Goal: Book appointment/travel/reservation

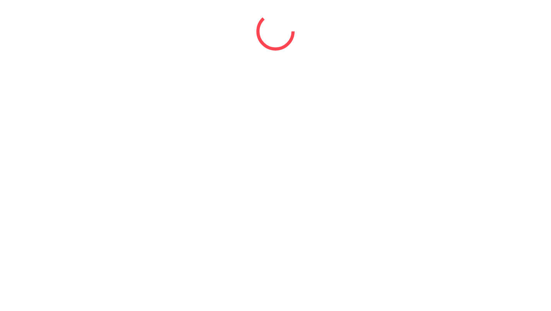
select select "*"
select select "****"
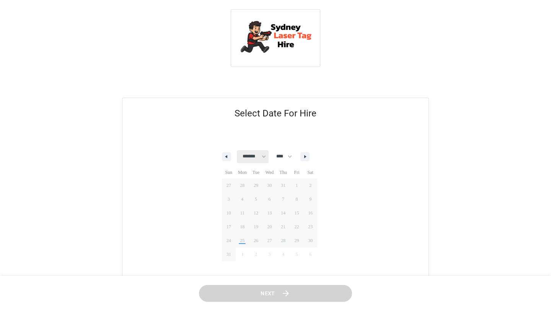
click at [268, 160] on select "******* ******** ***** ***** *** **** **** ****** ********* ******* ******** **…" at bounding box center [253, 156] width 32 height 13
select select "*"
click at [316, 184] on span "6" at bounding box center [310, 185] width 14 height 10
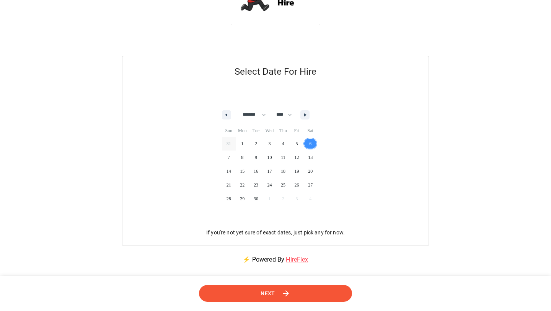
scroll to position [72, 0]
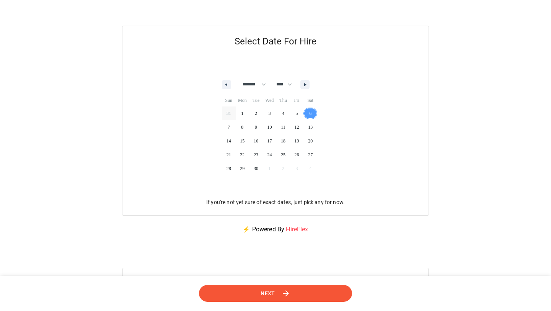
click at [277, 289] on button "Next" at bounding box center [275, 292] width 153 height 17
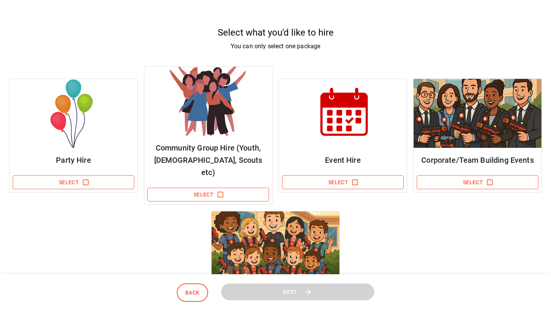
scroll to position [72, 0]
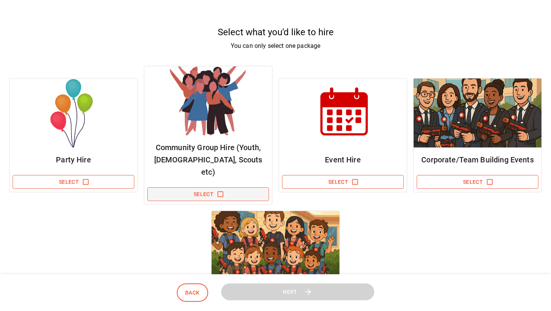
click at [233, 189] on button "Select" at bounding box center [208, 194] width 122 height 14
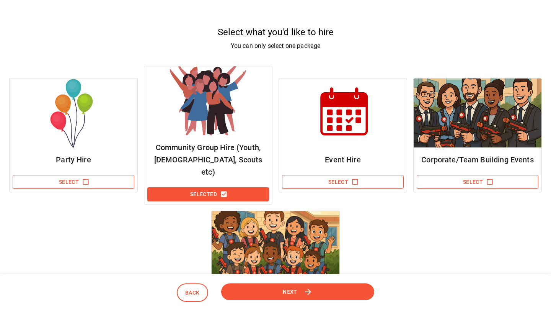
click at [290, 290] on span "Next" at bounding box center [290, 292] width 15 height 10
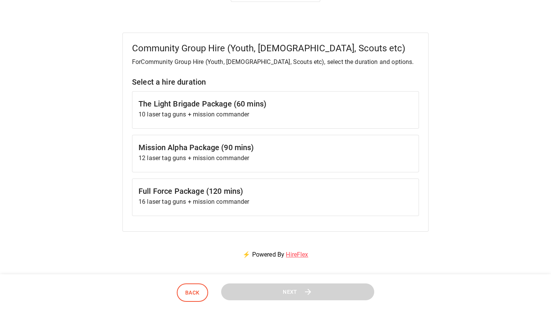
scroll to position [65, 0]
click at [293, 108] on h6 "The Light Brigade Package (60 mins)" at bounding box center [276, 104] width 274 height 12
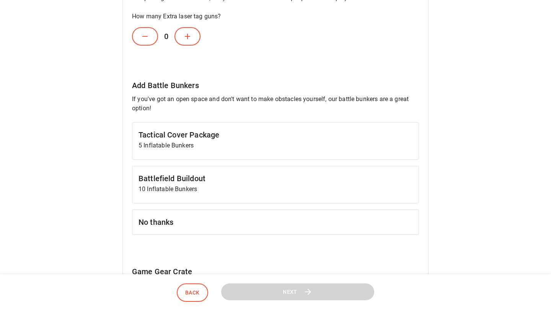
scroll to position [333, 0]
click at [191, 224] on h6 "No thanks" at bounding box center [276, 222] width 274 height 12
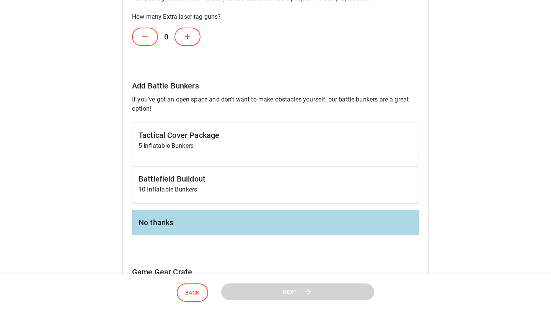
click at [243, 143] on p "5 Inflatable Bunkers" at bounding box center [276, 145] width 274 height 9
